Goal: Task Accomplishment & Management: Complete application form

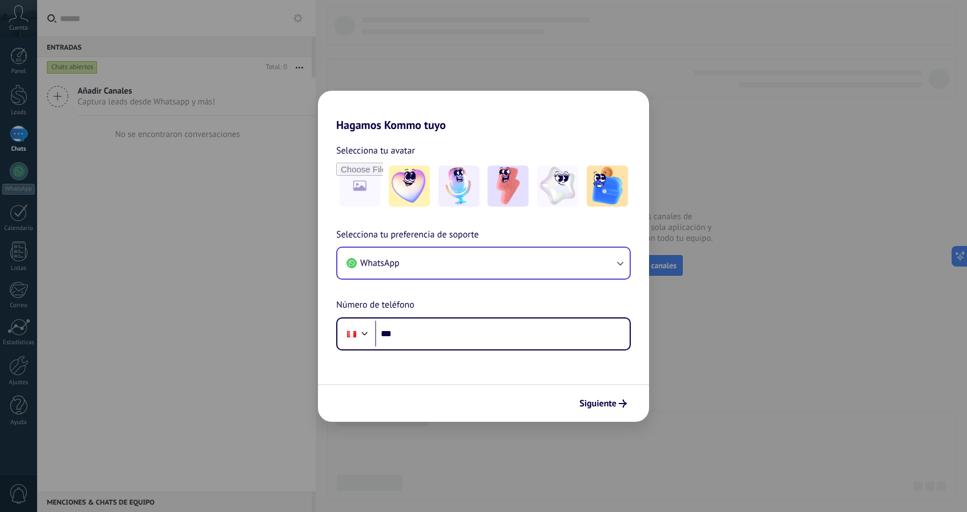
click at [506, 252] on button "WhatsApp" at bounding box center [483, 263] width 292 height 31
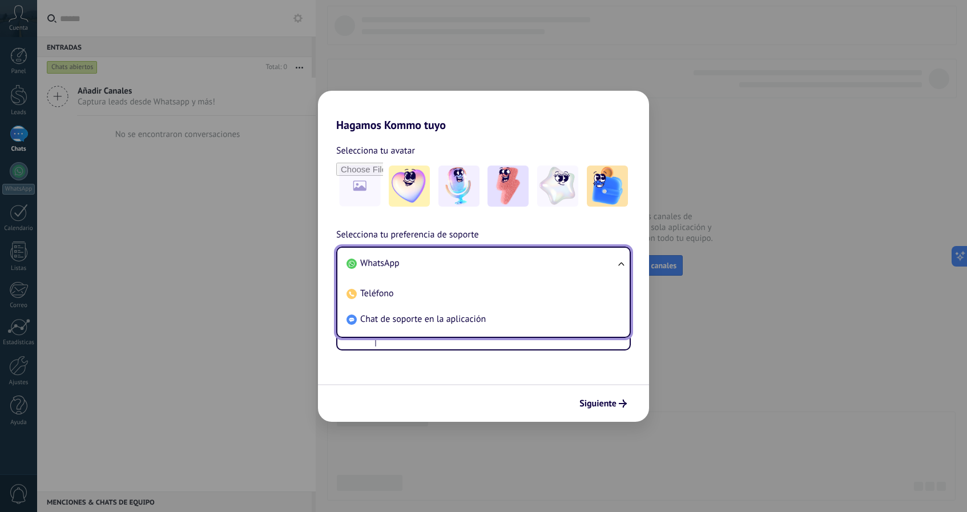
click at [492, 255] on li "WhatsApp" at bounding box center [481, 264] width 279 height 26
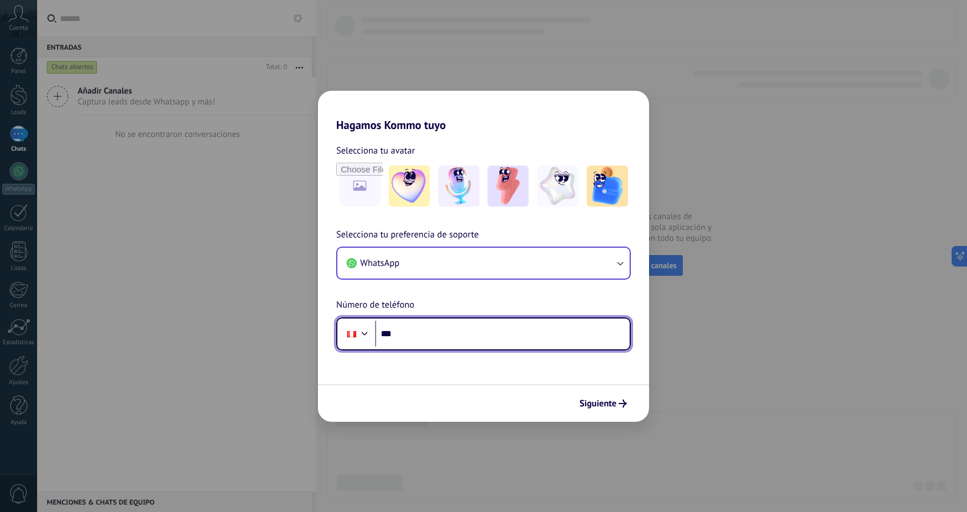
click at [491, 325] on input "***" at bounding box center [502, 334] width 255 height 26
type input "**********"
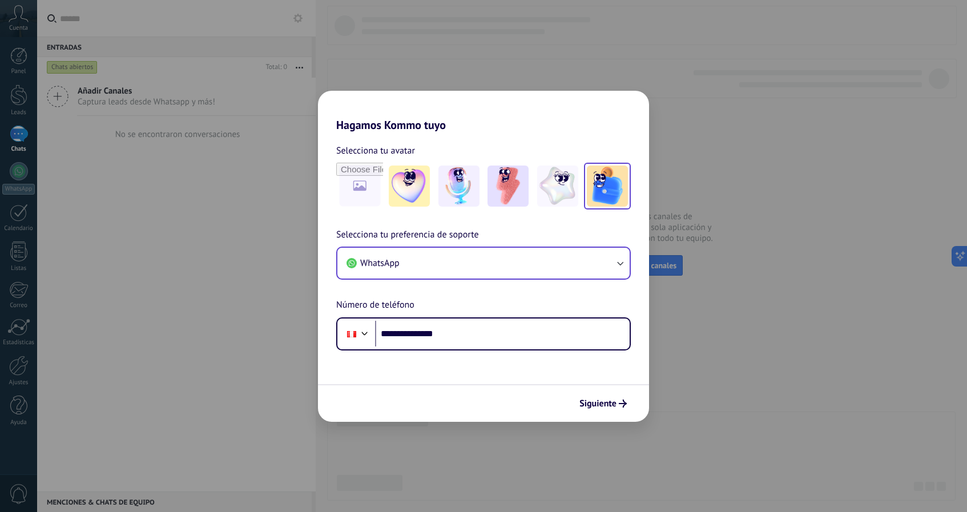
click at [614, 206] on img at bounding box center [607, 186] width 41 height 41
click at [601, 408] on span "Siguiente" at bounding box center [598, 404] width 37 height 8
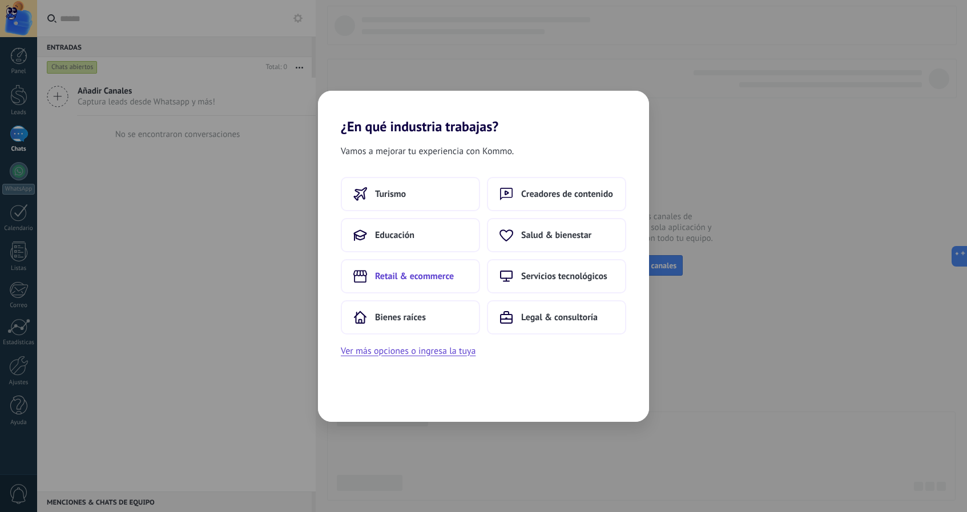
click at [467, 270] on button "Retail & ecommerce" at bounding box center [410, 276] width 139 height 34
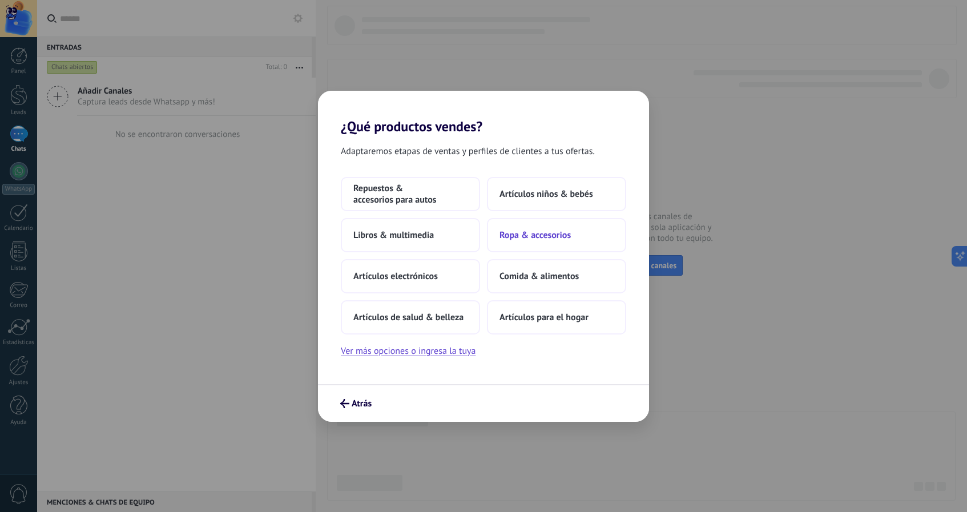
click at [550, 220] on button "Ropa & accesorios" at bounding box center [556, 235] width 139 height 34
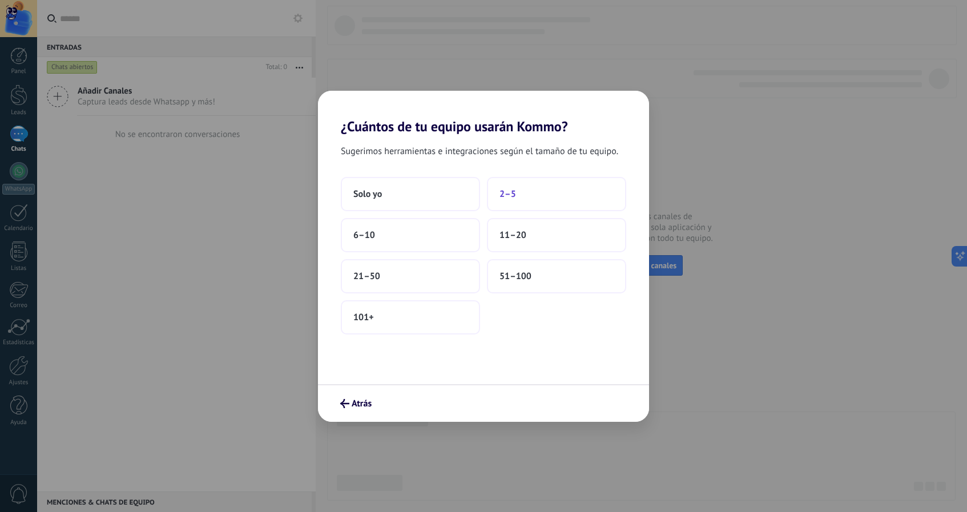
click at [509, 186] on button "2–5" at bounding box center [556, 194] width 139 height 34
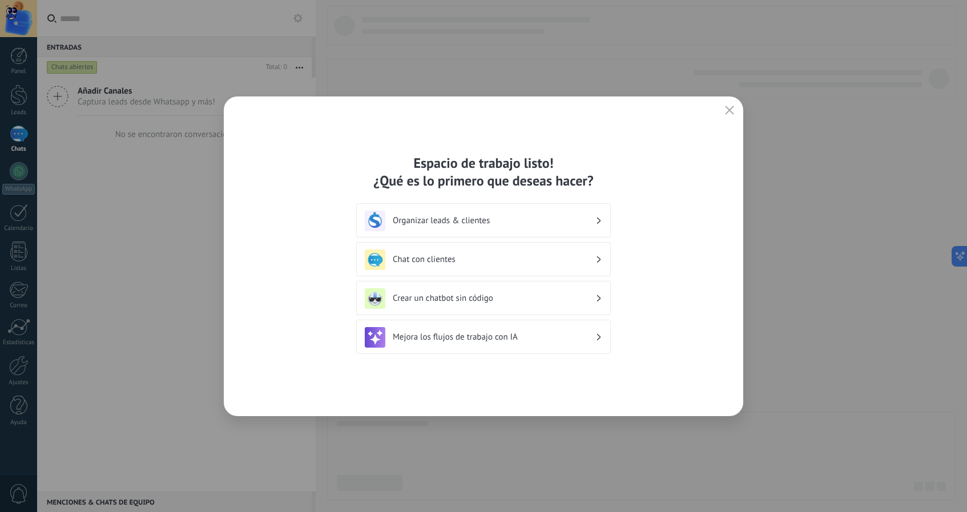
click at [509, 215] on div "Organizar leads & clientes" at bounding box center [484, 221] width 238 height 21
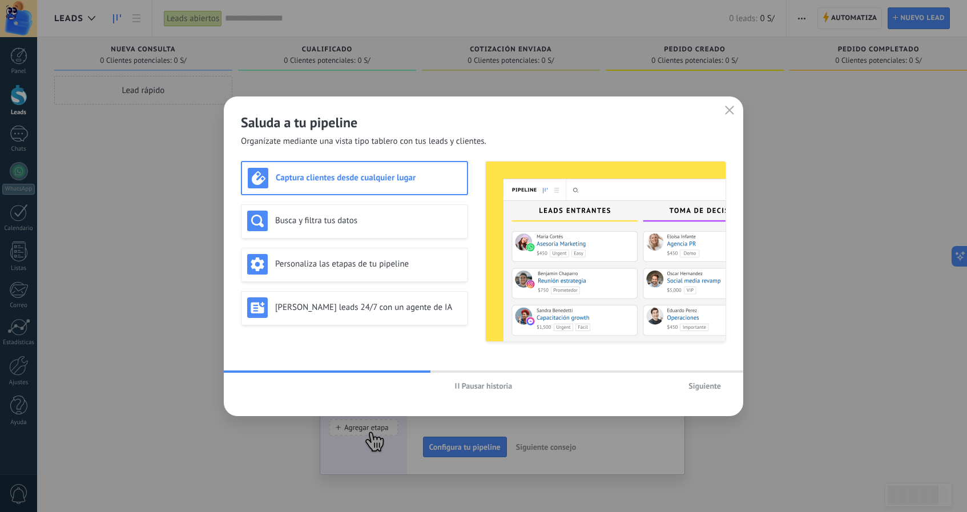
click at [481, 387] on span "Pausar historia" at bounding box center [487, 386] width 51 height 8
click at [407, 210] on div "Busca y filtra tus datos" at bounding box center [354, 221] width 227 height 34
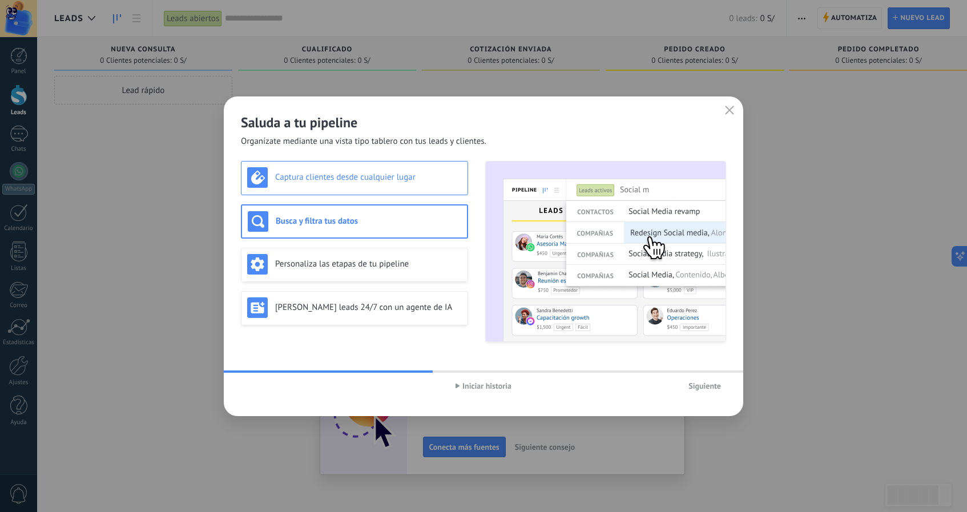
click at [407, 183] on div "Captura clientes desde cualquier lugar" at bounding box center [354, 177] width 215 height 21
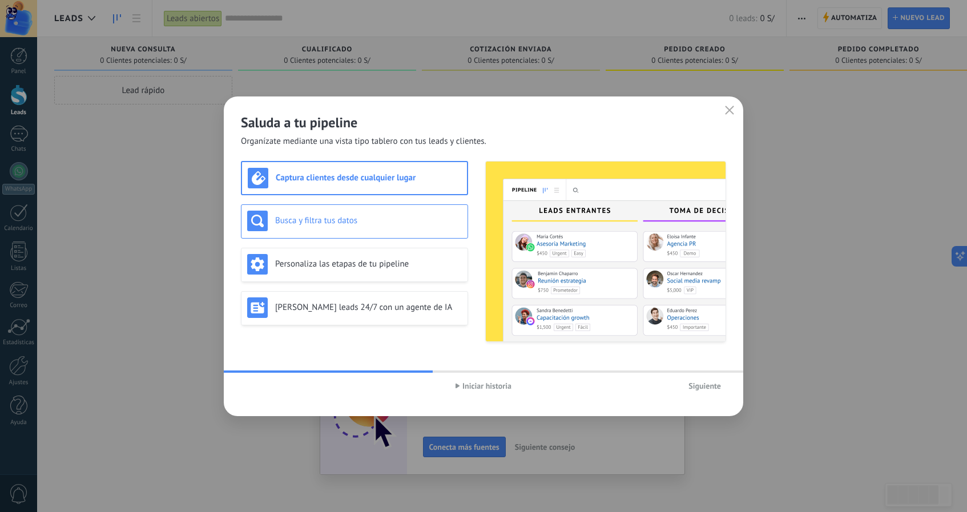
click at [395, 212] on div "Busca y filtra tus datos" at bounding box center [354, 221] width 215 height 21
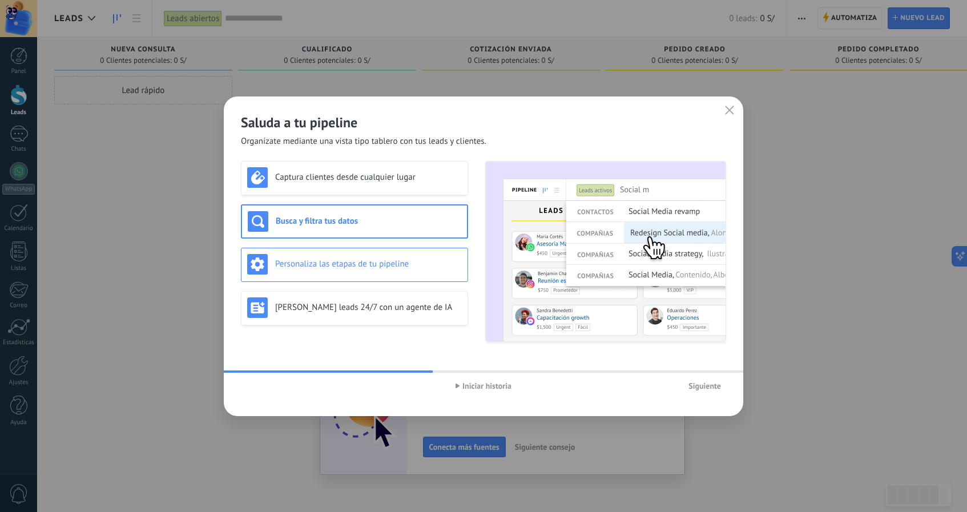
click at [403, 248] on div "Personaliza las etapas de tu pipeline" at bounding box center [354, 265] width 227 height 34
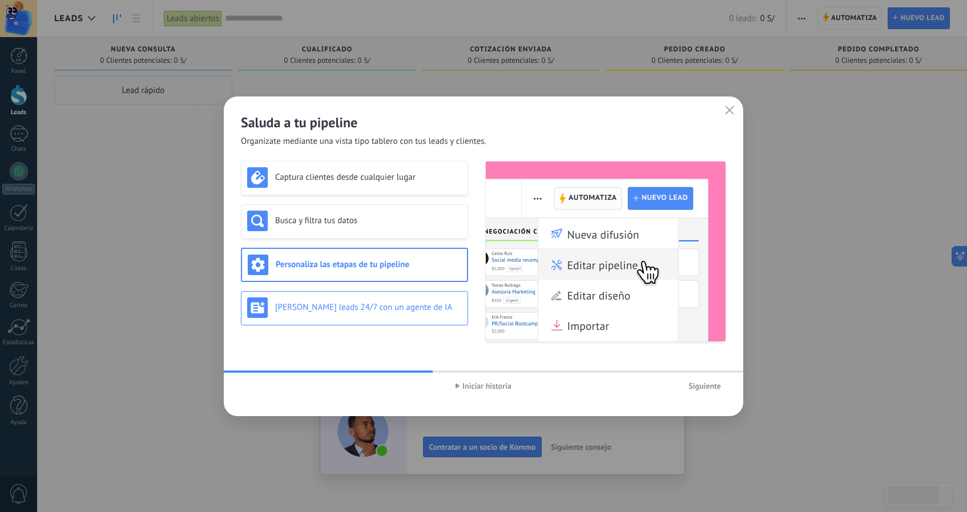
click at [395, 307] on h3 "[PERSON_NAME] leads 24/7 con un agente de IA" at bounding box center [368, 307] width 187 height 11
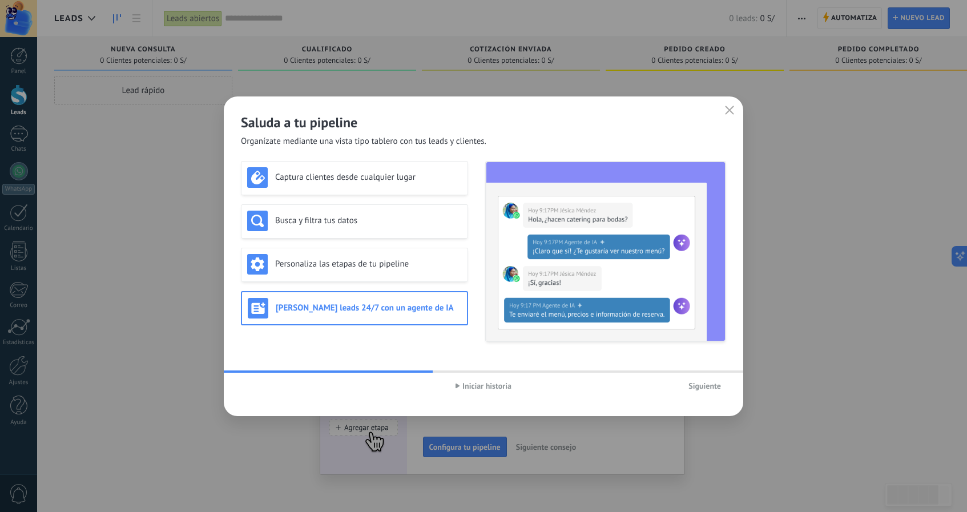
click at [497, 391] on button "Iniciar historia" at bounding box center [484, 385] width 66 height 17
click at [500, 387] on span "Pausar historia" at bounding box center [487, 386] width 51 height 8
click at [709, 390] on span "Siguiente" at bounding box center [705, 386] width 33 height 8
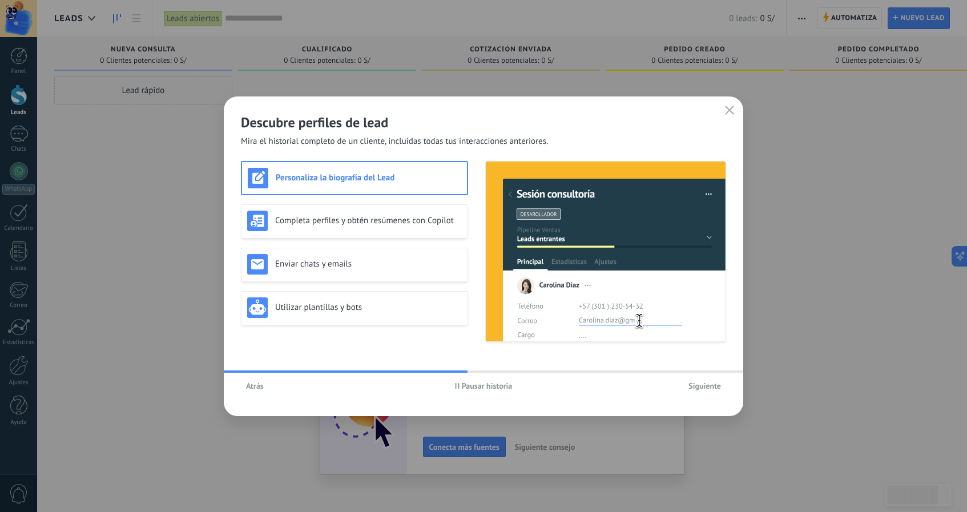
click at [497, 384] on span "Pausar historia" at bounding box center [487, 386] width 51 height 8
click at [427, 296] on div "Utilizar plantillas y bots" at bounding box center [354, 308] width 227 height 34
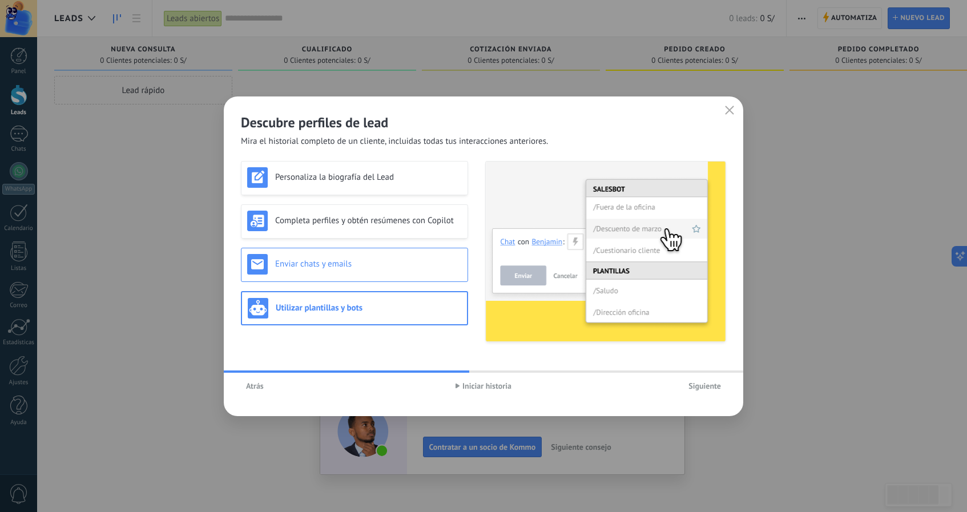
click at [430, 278] on div "Enviar chats y emails" at bounding box center [354, 265] width 227 height 34
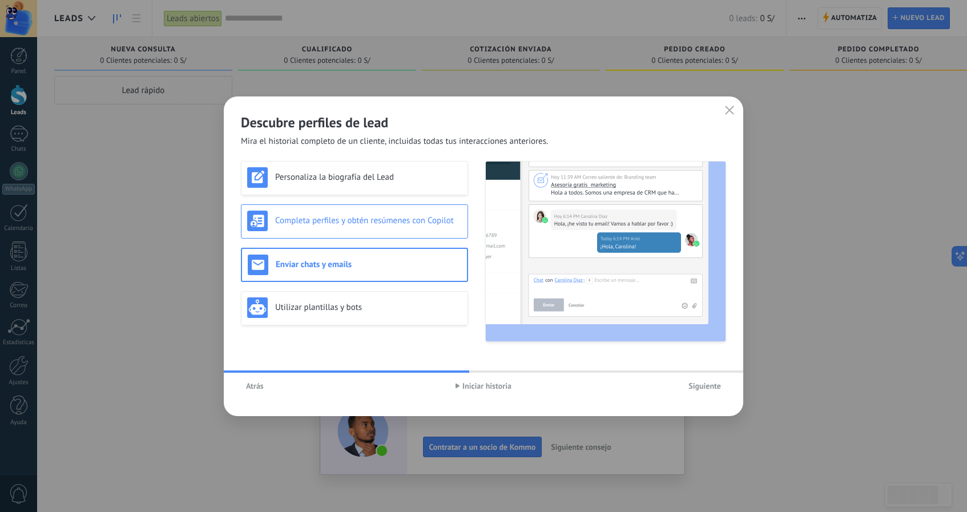
click at [412, 223] on h3 "Completa perfiles y obtén resúmenes con Copilot" at bounding box center [368, 220] width 187 height 11
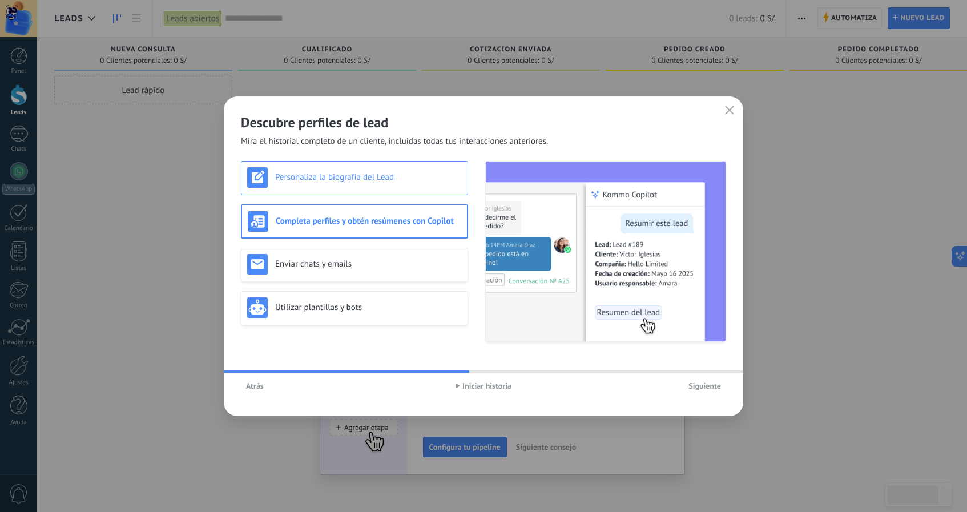
click at [394, 174] on h3 "Personaliza la biografía del Lead" at bounding box center [368, 177] width 187 height 11
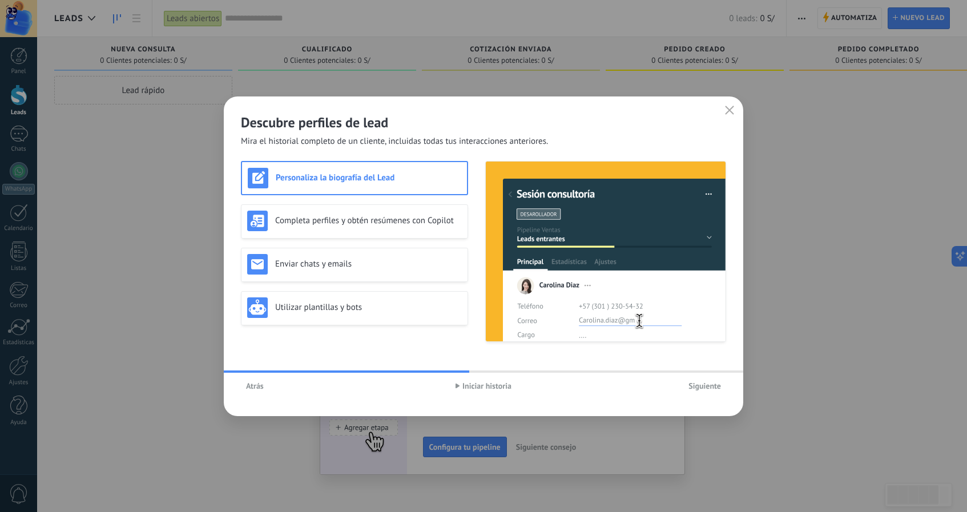
click at [712, 382] on span "Siguiente" at bounding box center [705, 386] width 33 height 8
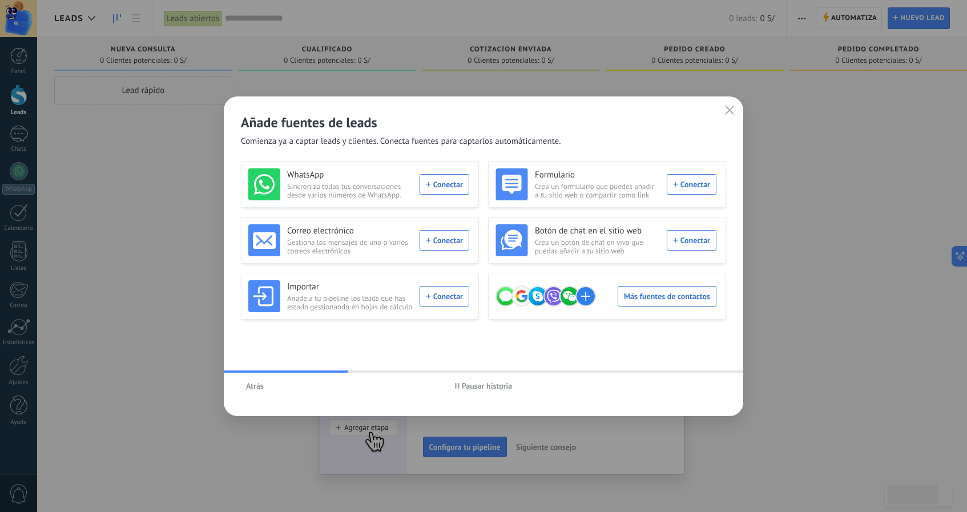
click at [470, 386] on span "Pausar historia" at bounding box center [487, 386] width 51 height 8
click at [387, 181] on div "WhatsApp Sincroniza todas tus conversaciones desde varios números de WhatsApp." at bounding box center [350, 185] width 126 height 30
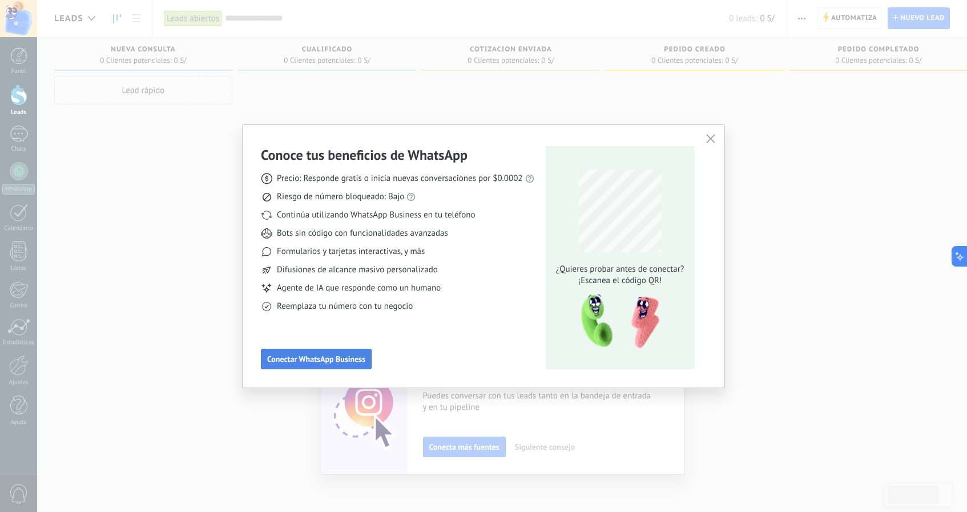
click at [350, 358] on span "Conectar WhatsApp Business" at bounding box center [316, 359] width 98 height 8
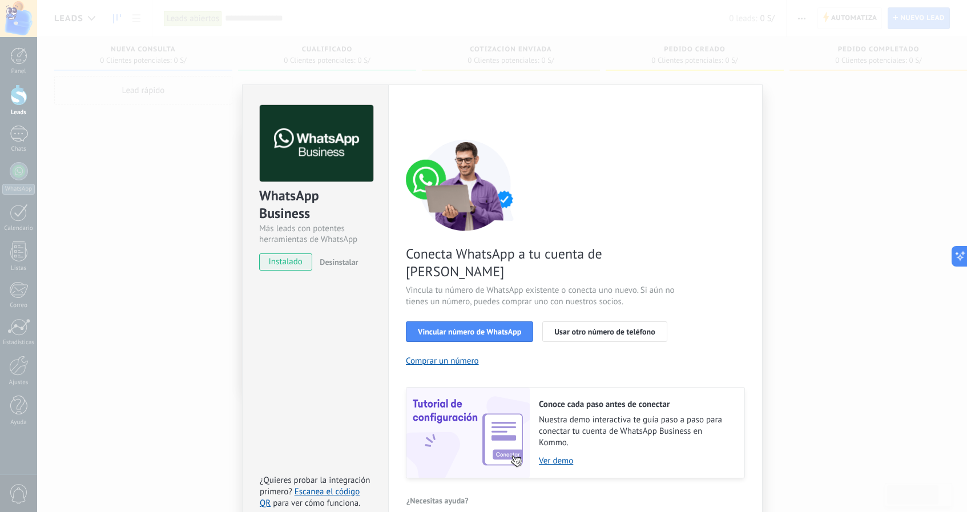
scroll to position [1, 0]
click at [558, 456] on link "Ver demo" at bounding box center [636, 461] width 194 height 11
click at [762, 312] on div "WhatsApp Business Más leads con potentes herramientas de WhatsApp instalado Des…" at bounding box center [502, 256] width 930 height 512
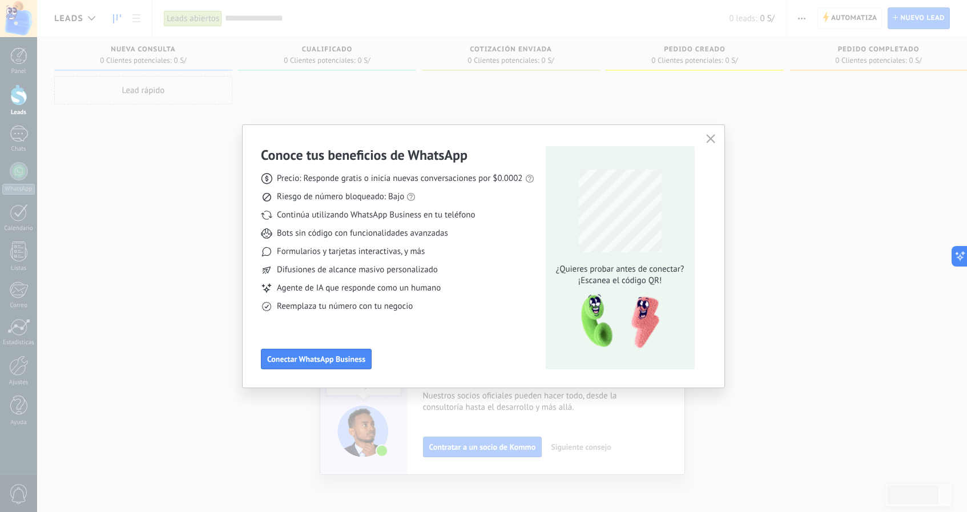
click at [722, 138] on div "Conoce tus beneficios de WhatsApp Precio: Responde gratis o inicia nuevas conve…" at bounding box center [484, 256] width 482 height 263
click at [714, 140] on icon "button" at bounding box center [710, 138] width 9 height 9
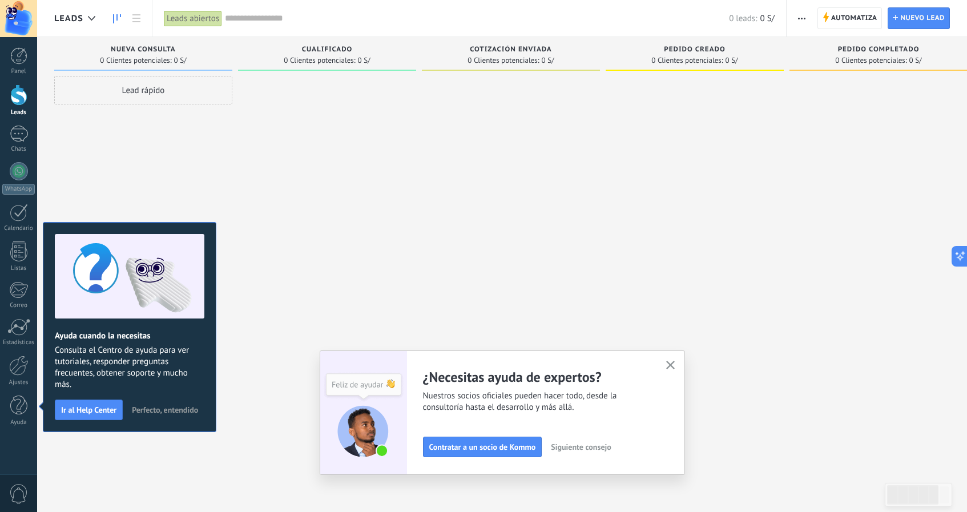
click at [168, 415] on button "Perfecto, entendido" at bounding box center [165, 409] width 77 height 17
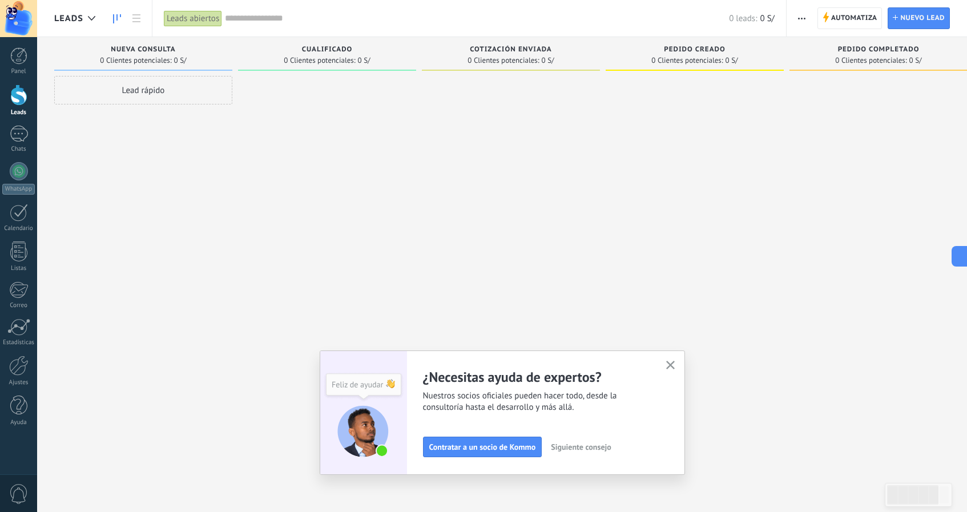
click at [674, 368] on icon "button" at bounding box center [670, 365] width 9 height 9
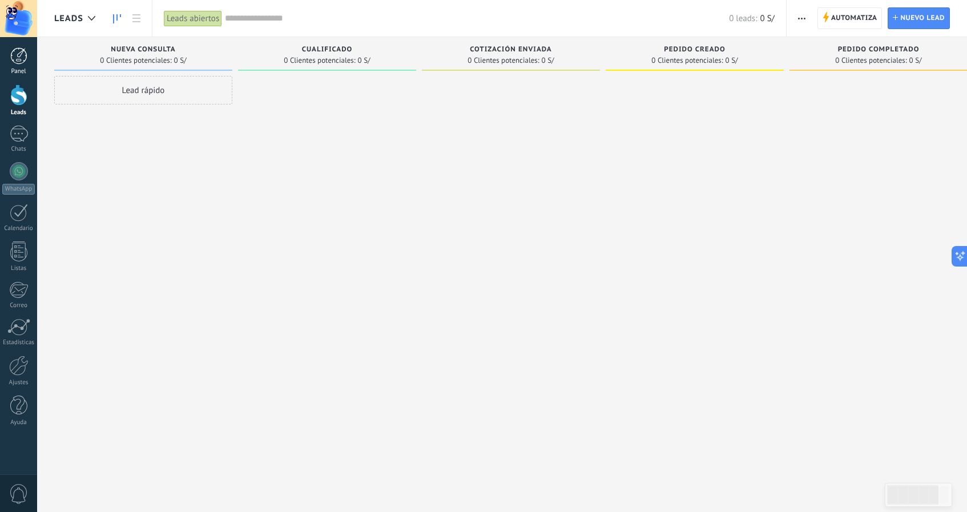
click at [11, 58] on div at bounding box center [18, 55] width 17 height 17
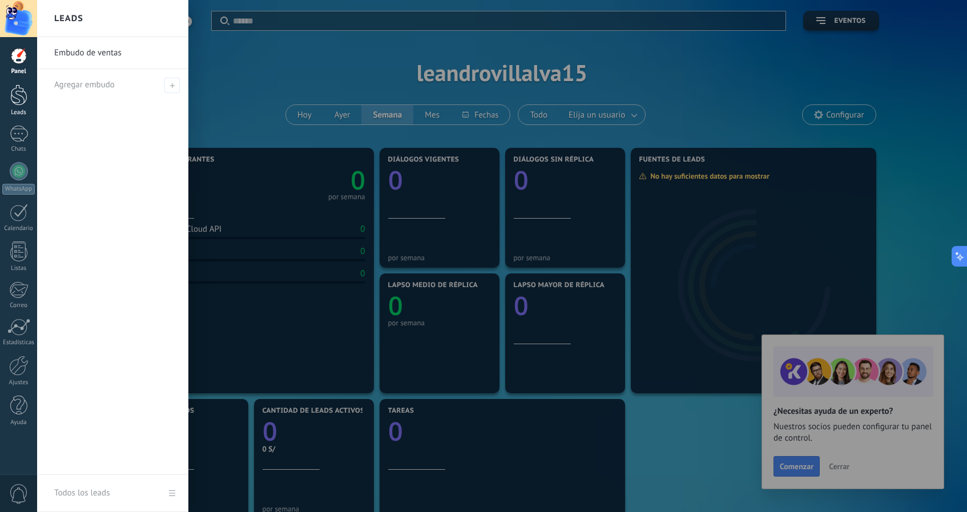
click at [26, 93] on div at bounding box center [18, 95] width 17 height 21
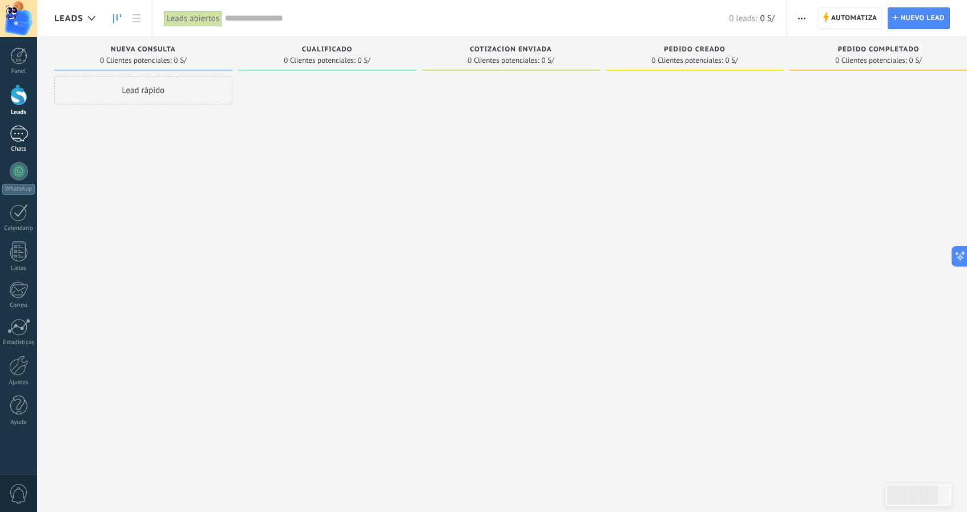
click at [18, 139] on div at bounding box center [19, 134] width 18 height 17
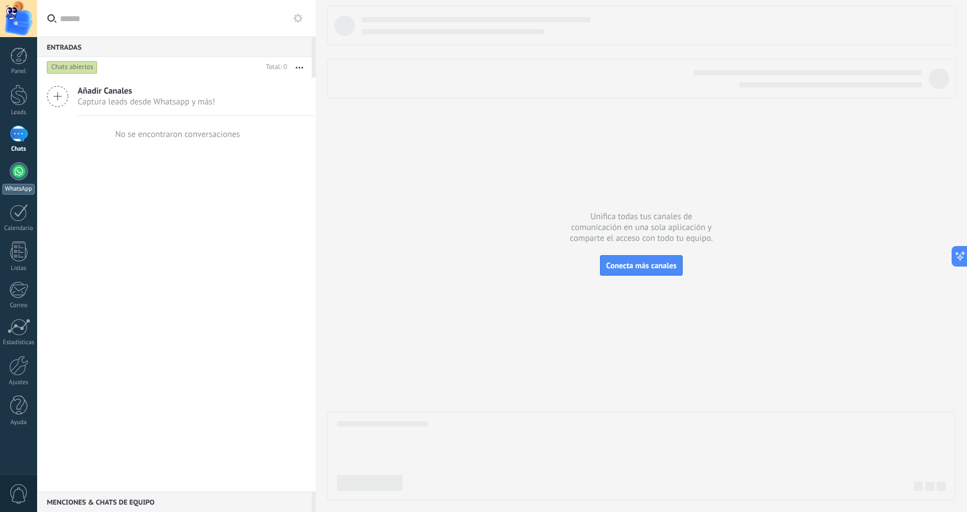
click at [26, 174] on div at bounding box center [19, 171] width 18 height 18
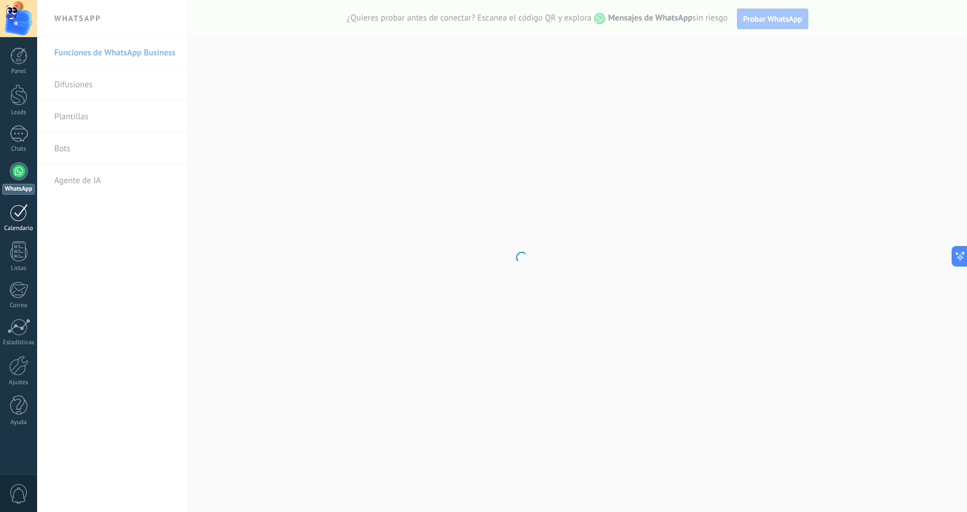
click at [21, 216] on div at bounding box center [19, 213] width 18 height 18
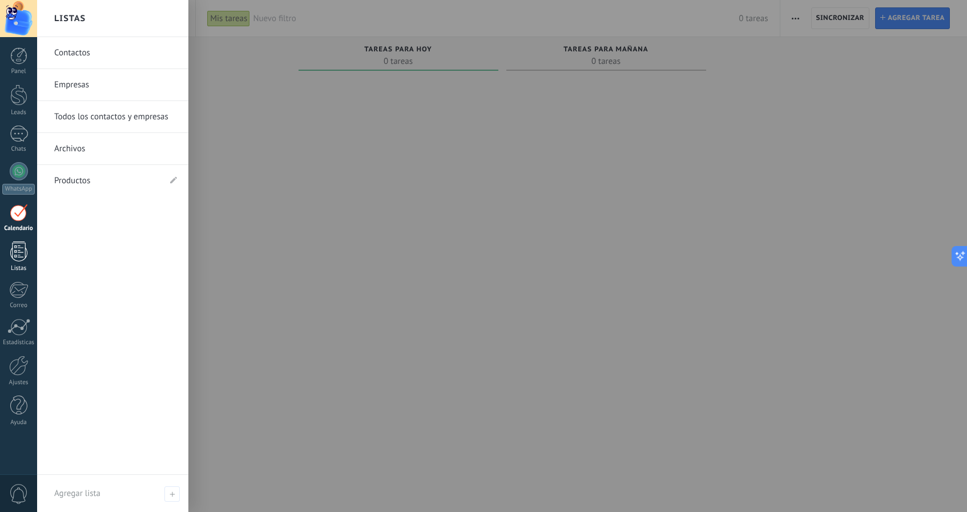
click at [21, 248] on div at bounding box center [18, 252] width 17 height 20
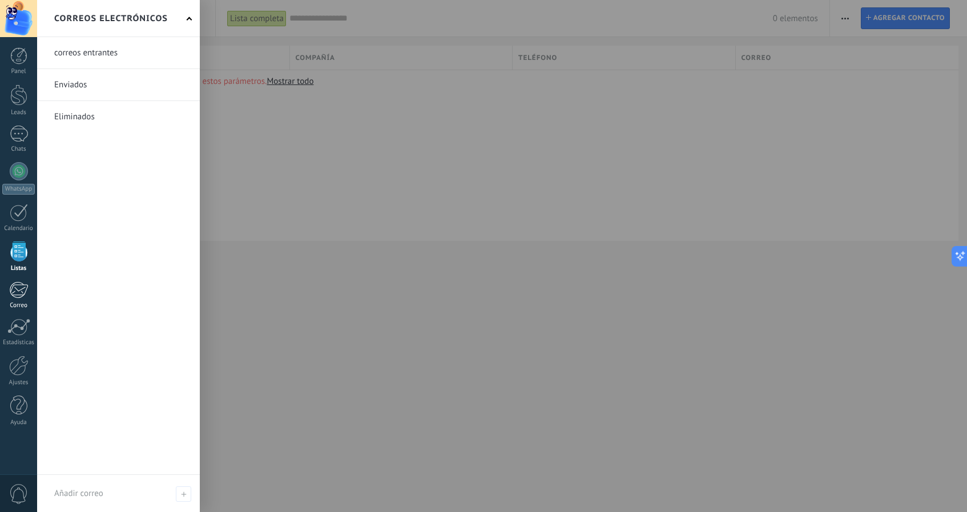
click at [22, 291] on div at bounding box center [18, 290] width 19 height 17
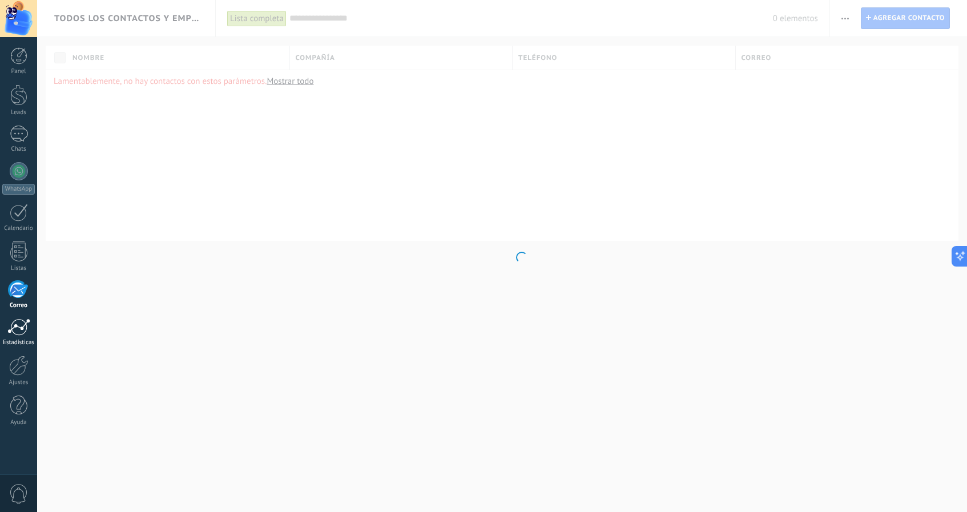
click at [23, 330] on div at bounding box center [18, 327] width 23 height 17
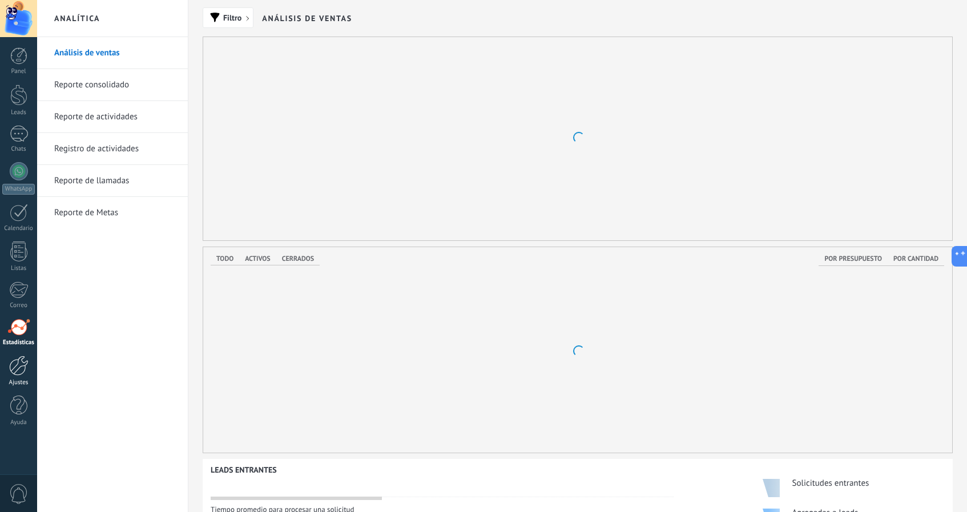
click at [23, 363] on div at bounding box center [18, 366] width 19 height 20
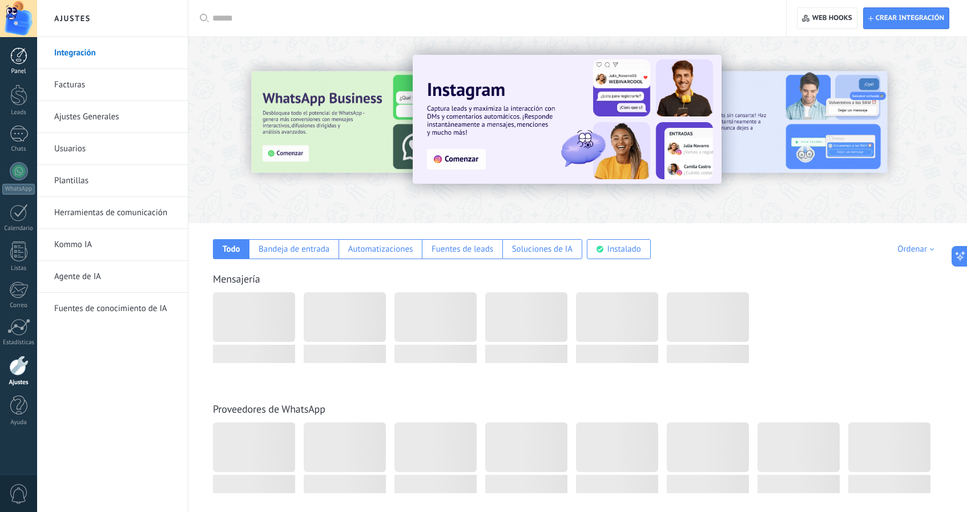
click at [21, 67] on link "Panel" at bounding box center [18, 61] width 37 height 28
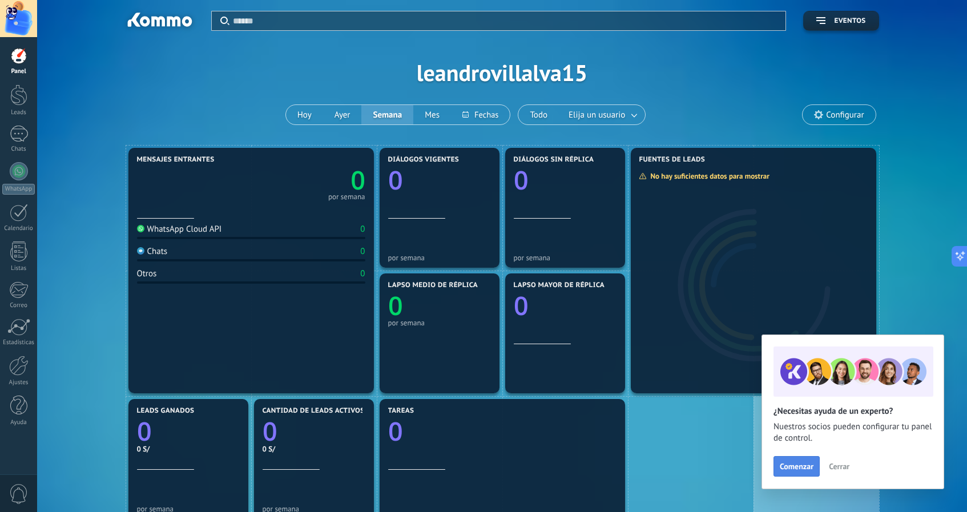
click at [804, 471] on span "Comenzar" at bounding box center [797, 467] width 34 height 8
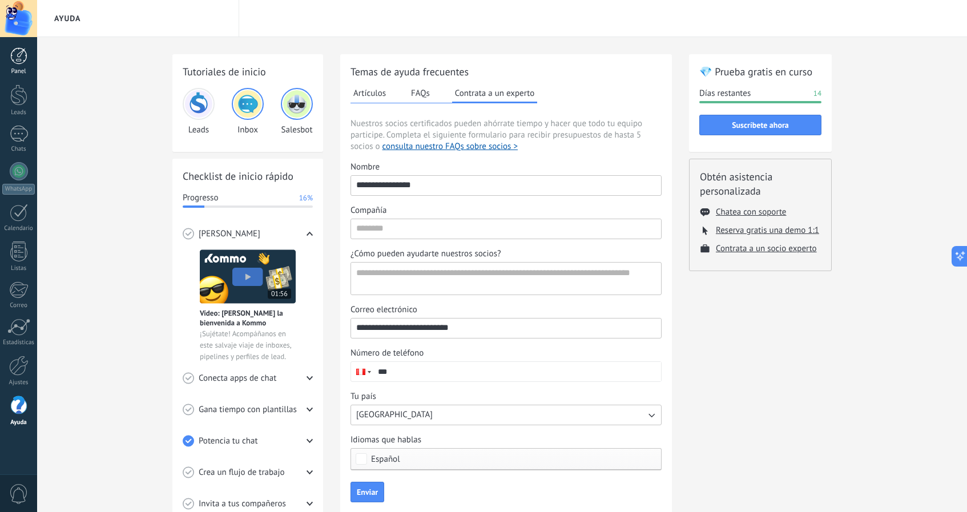
click at [14, 56] on div at bounding box center [18, 55] width 17 height 17
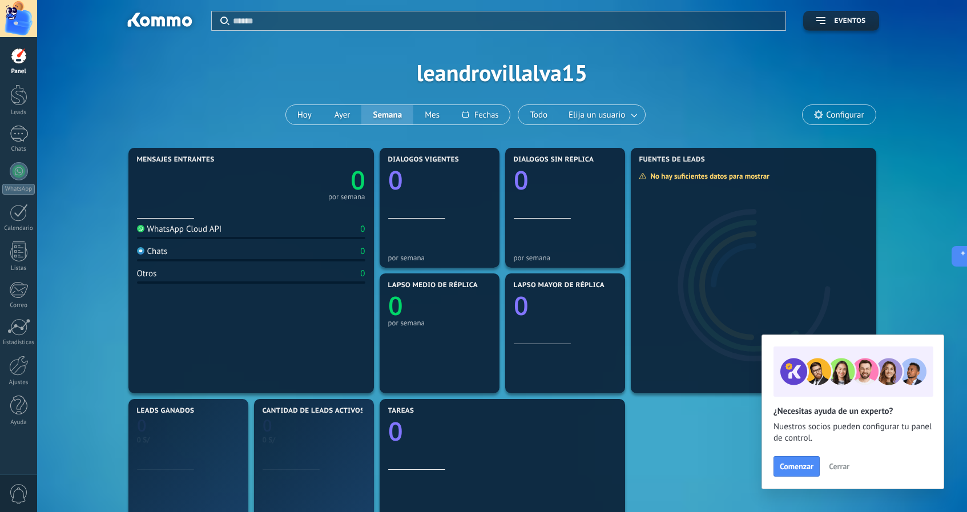
click at [847, 473] on button "Cerrar" at bounding box center [839, 466] width 31 height 17
